Goal: Transaction & Acquisition: Purchase product/service

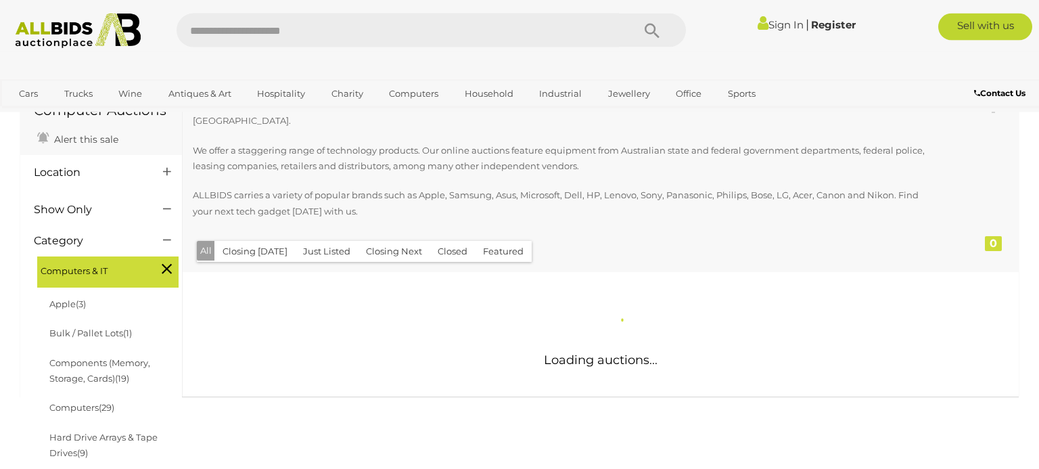
scroll to position [231, 0]
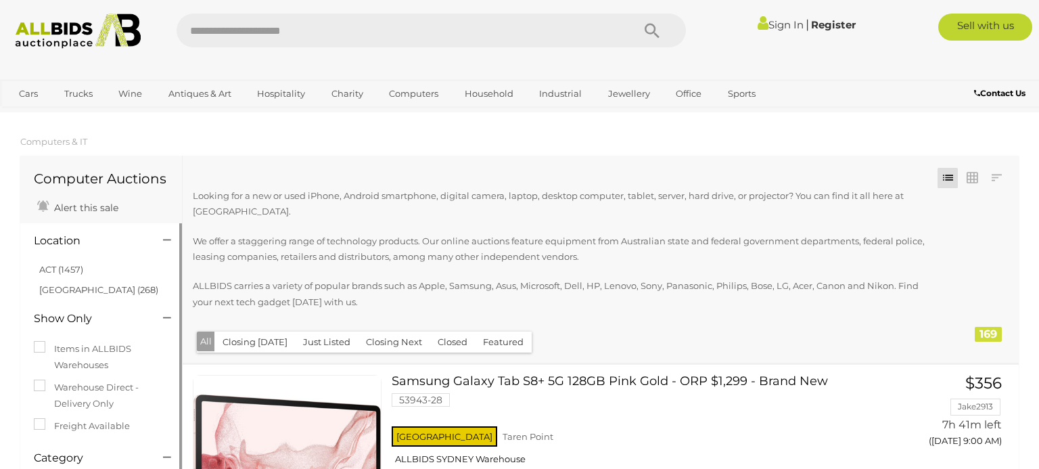
click at [171, 241] on div at bounding box center [166, 241] width 26 height 16
click at [161, 233] on div "Location" at bounding box center [101, 238] width 155 height 23
click at [174, 239] on div at bounding box center [166, 241] width 26 height 16
click at [168, 239] on icon at bounding box center [167, 240] width 8 height 14
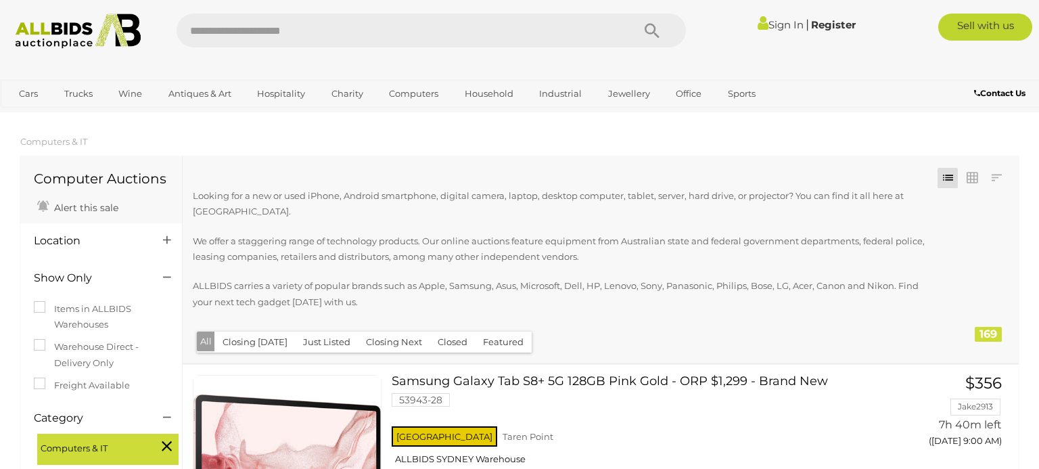
click at [168, 239] on icon at bounding box center [167, 240] width 8 height 14
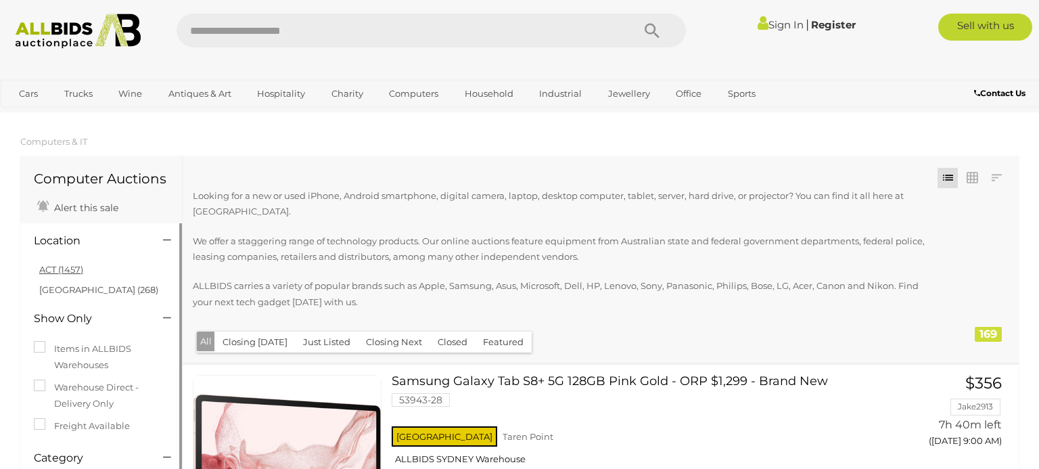
click at [70, 270] on link "ACT (1457)" at bounding box center [61, 269] width 44 height 11
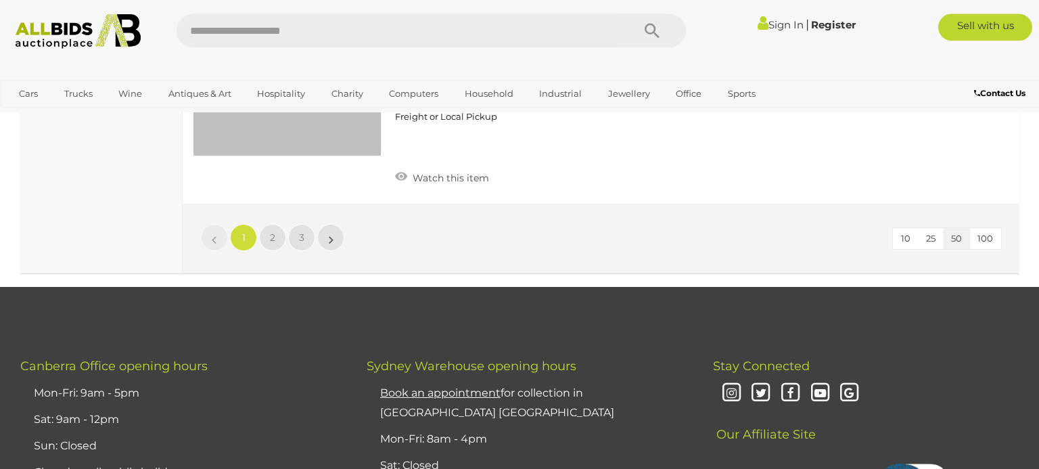
scroll to position [10716, 0]
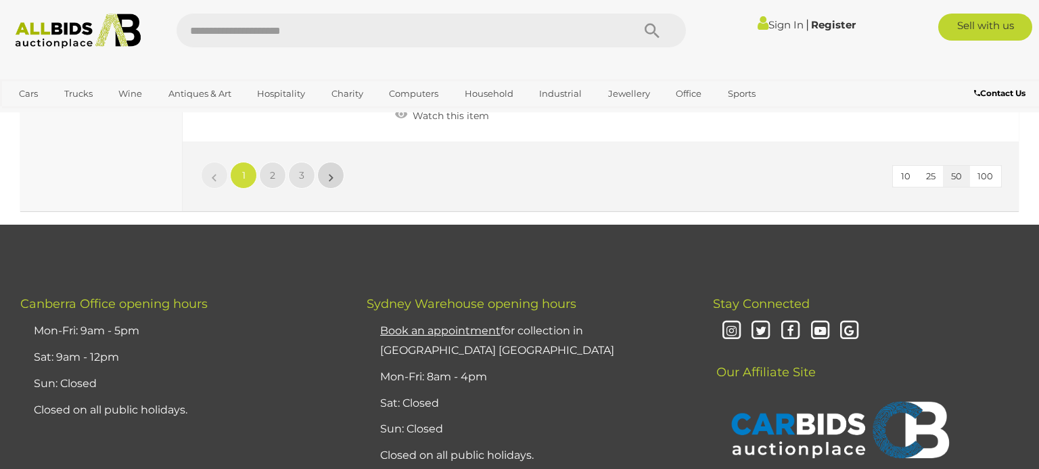
click at [334, 174] on link "»" at bounding box center [330, 175] width 27 height 27
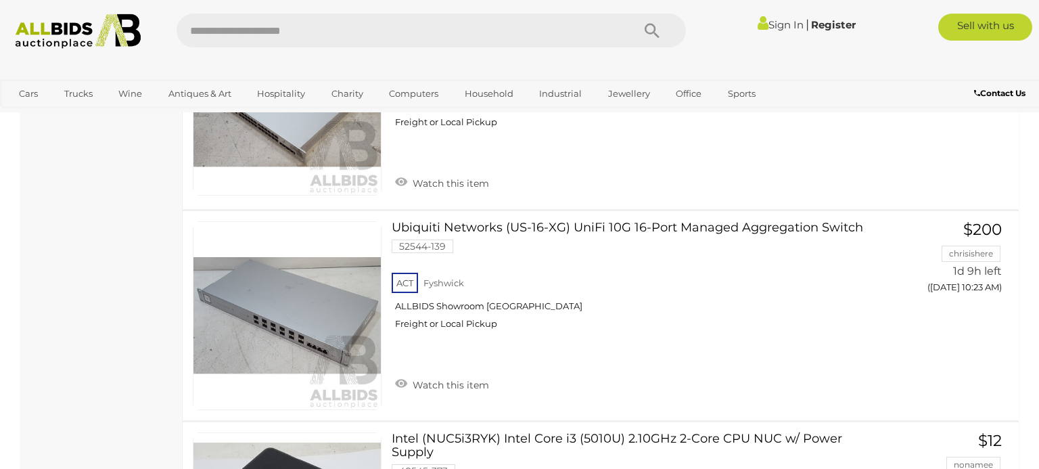
scroll to position [8862, 0]
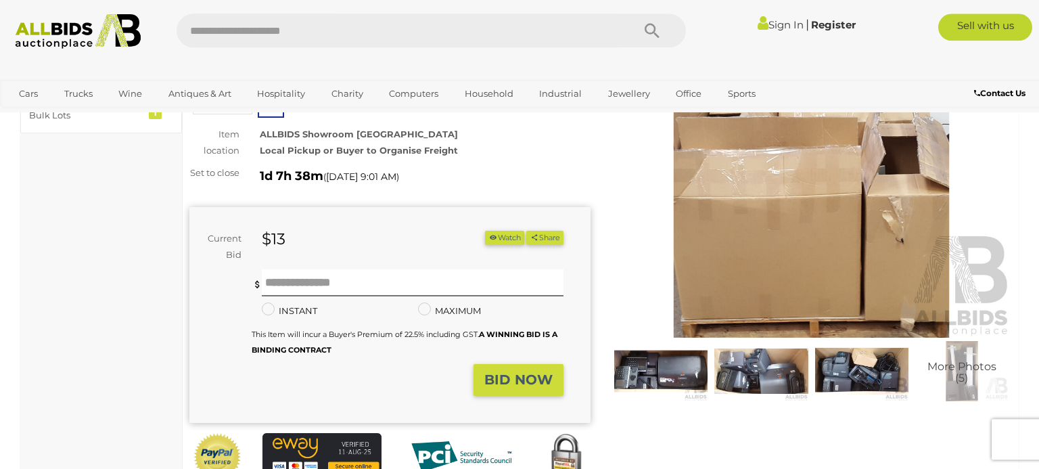
scroll to position [154, 0]
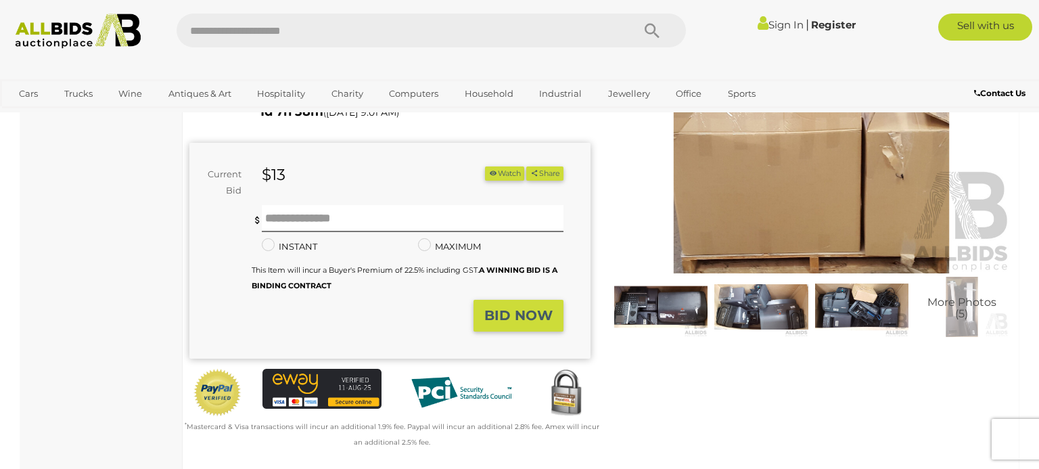
click at [659, 308] on img at bounding box center [660, 307] width 93 height 60
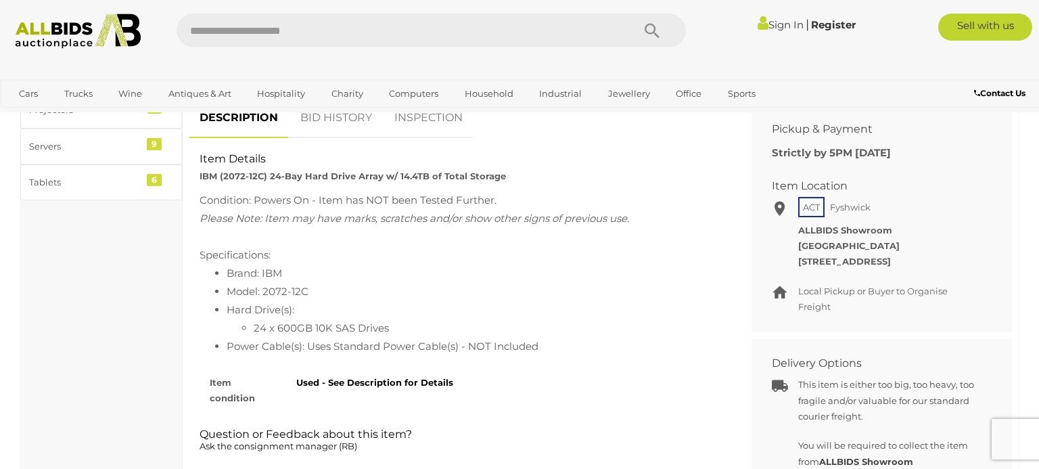
scroll to position [231, 0]
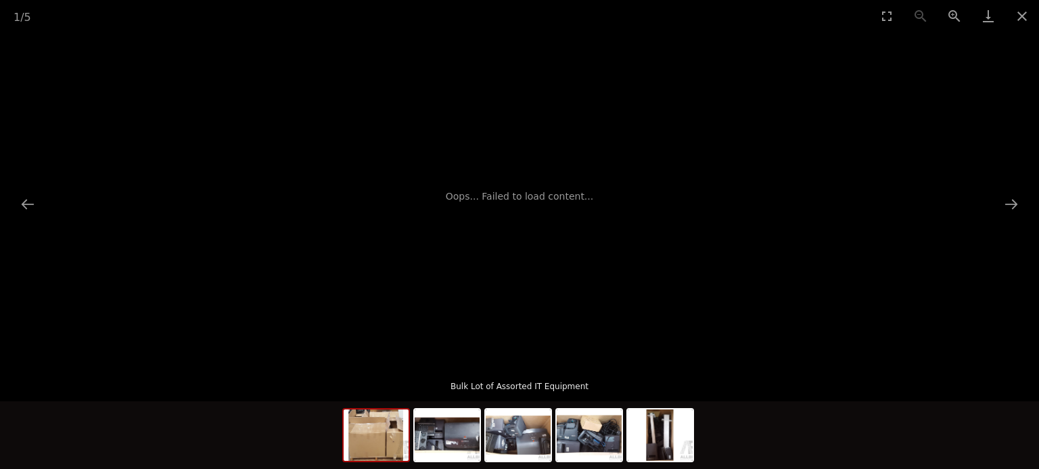
scroll to position [154, 0]
click at [733, 371] on div "Bulk Lot of Assorted IT Equipment" at bounding box center [519, 381] width 1039 height 39
click at [454, 436] on img at bounding box center [447, 434] width 65 height 51
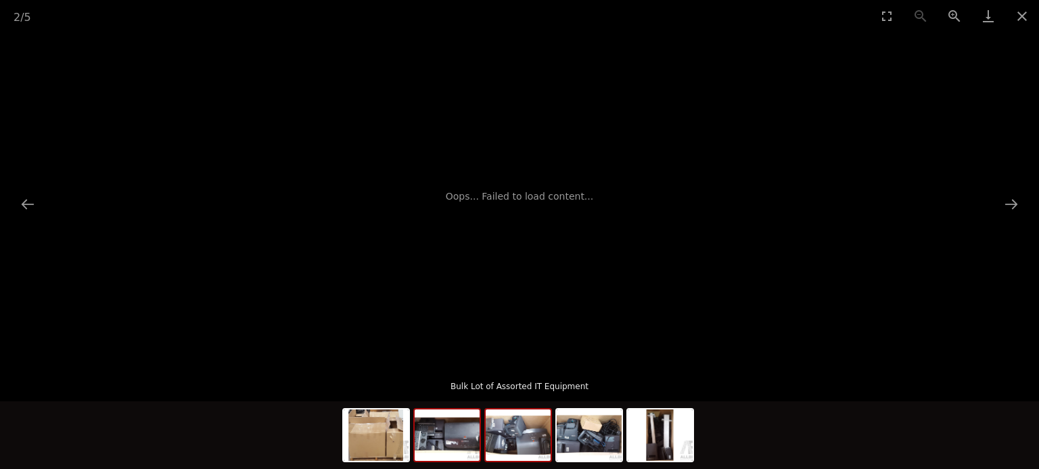
click at [529, 439] on img at bounding box center [518, 434] width 65 height 51
click at [591, 439] on img at bounding box center [589, 434] width 65 height 51
click at [451, 444] on img at bounding box center [447, 434] width 65 height 51
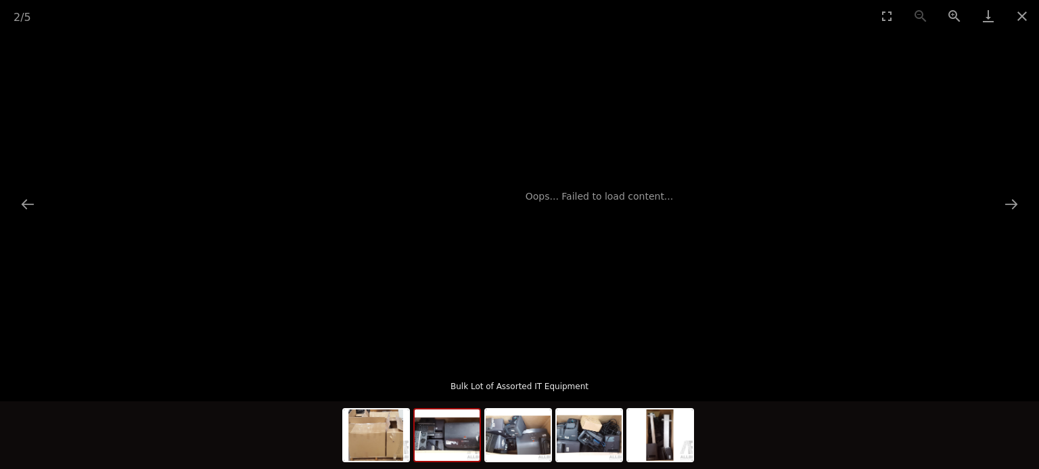
drag, startPoint x: 429, startPoint y: 254, endPoint x: 509, endPoint y: 146, distance: 133.9
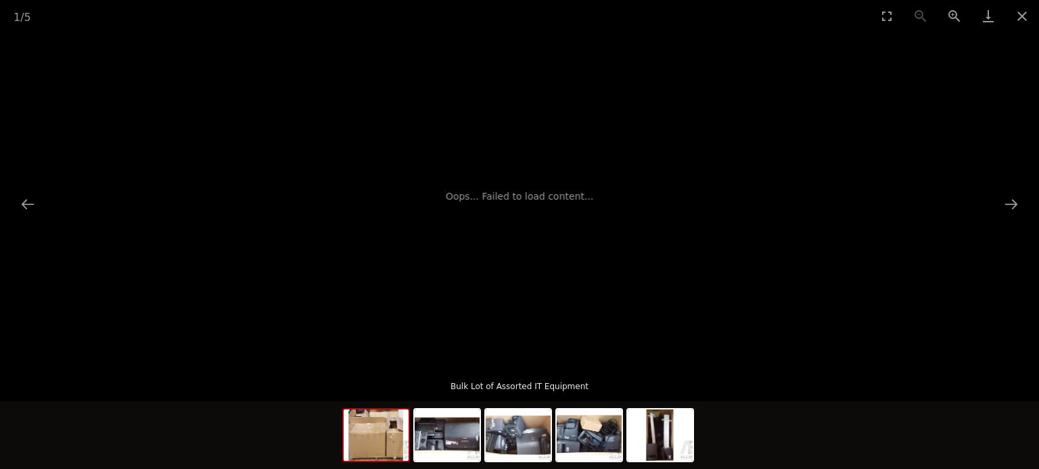
click at [376, 447] on img at bounding box center [376, 434] width 65 height 51
click at [1019, 24] on button "Close gallery" at bounding box center [1022, 16] width 34 height 32
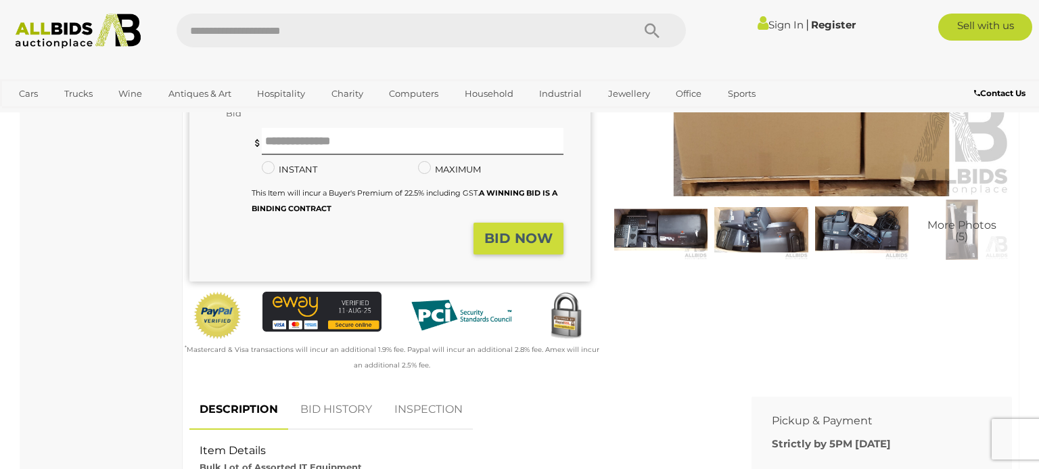
scroll to position [540, 0]
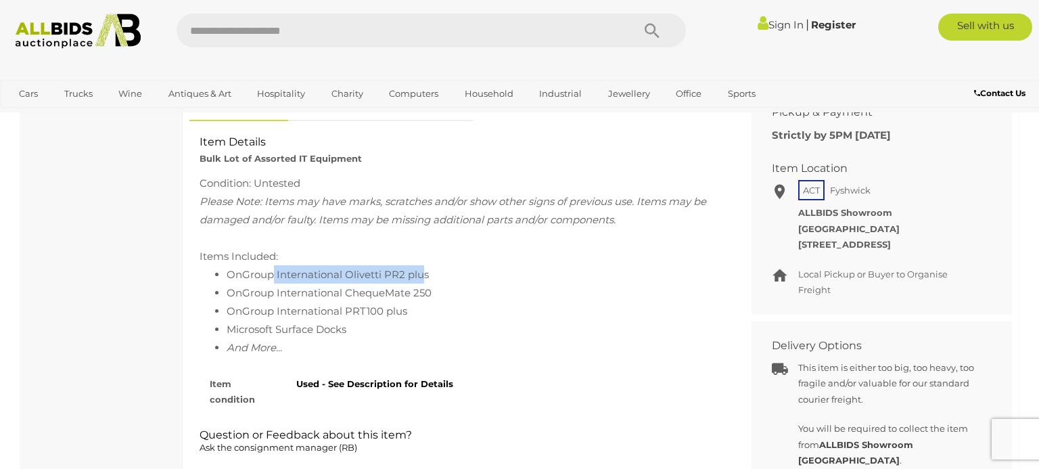
drag, startPoint x: 273, startPoint y: 285, endPoint x: 423, endPoint y: 285, distance: 149.5
click at [423, 283] on li "OnGroup International Olivetti PR2 plus" at bounding box center [474, 274] width 494 height 18
click at [258, 351] on span "And More..." at bounding box center [254, 347] width 55 height 13
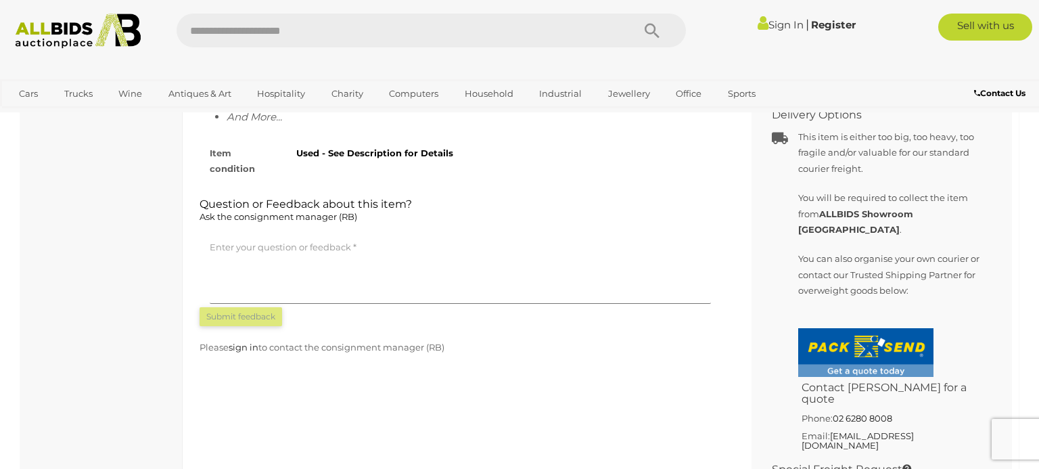
scroll to position [771, 0]
